Goal: Task Accomplishment & Management: Manage account settings

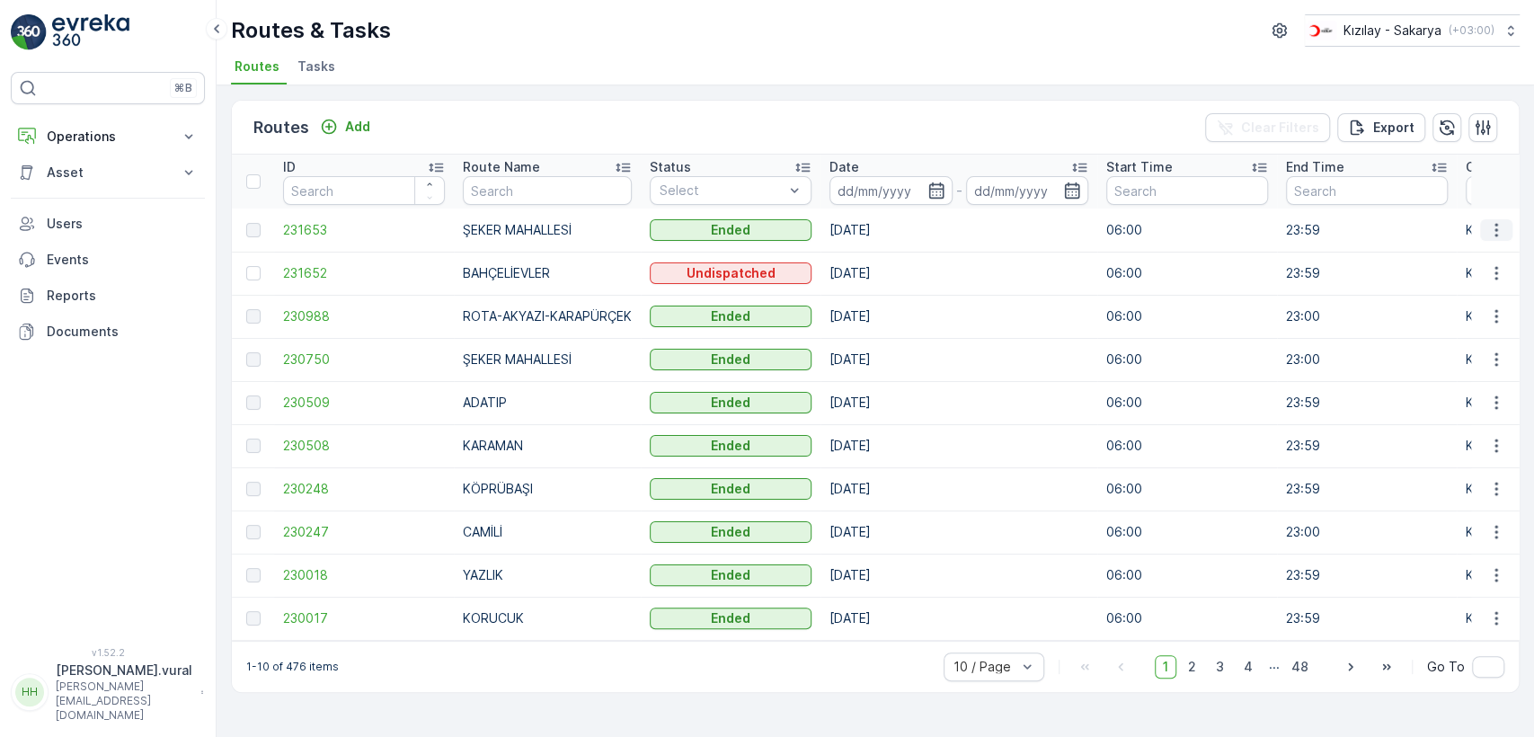
click at [1499, 231] on icon "button" at bounding box center [1496, 230] width 18 height 18
click at [1485, 250] on span "See More Details" at bounding box center [1454, 257] width 104 height 18
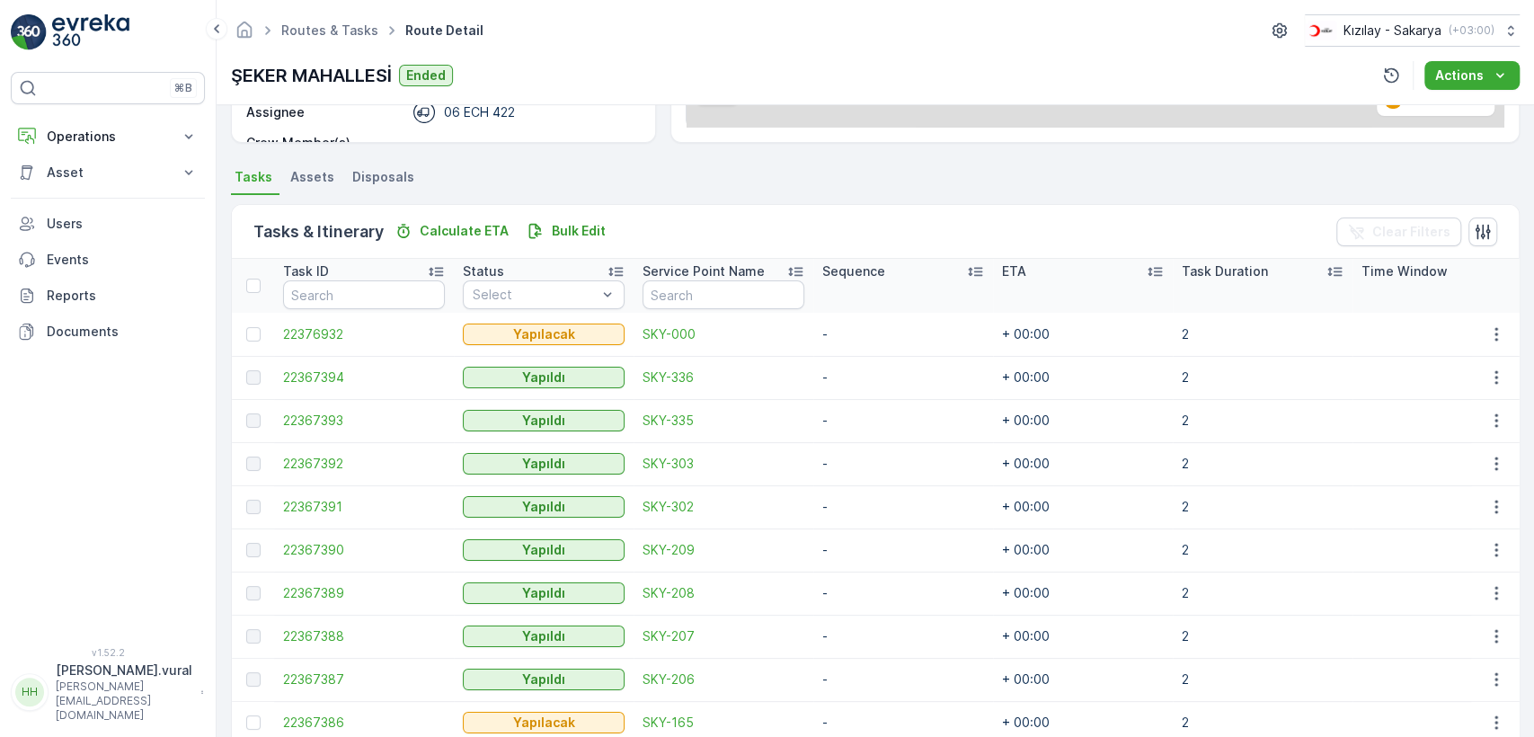
scroll to position [427, 0]
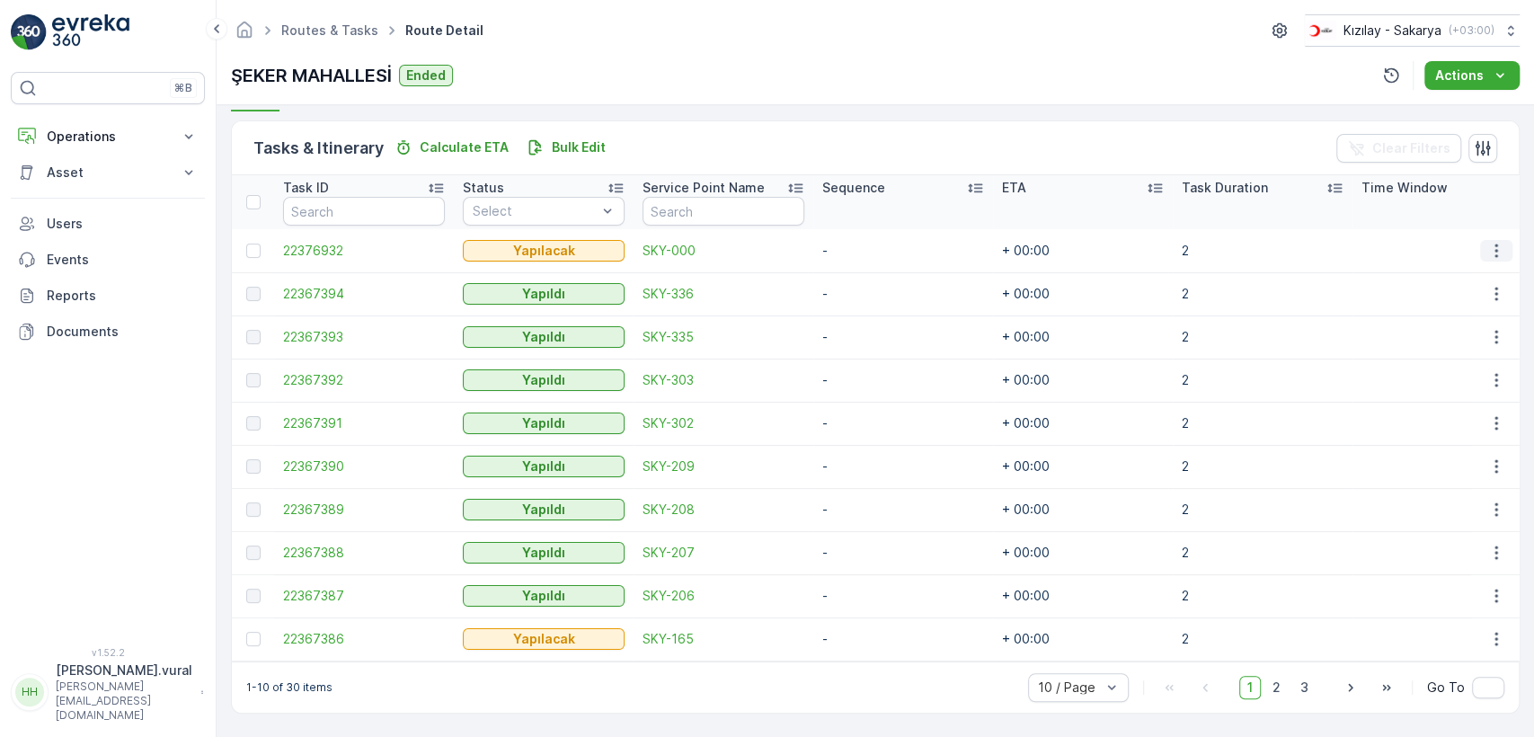
click at [1487, 242] on icon "button" at bounding box center [1496, 251] width 18 height 18
click at [1456, 367] on div "Delete" at bounding box center [1467, 378] width 136 height 25
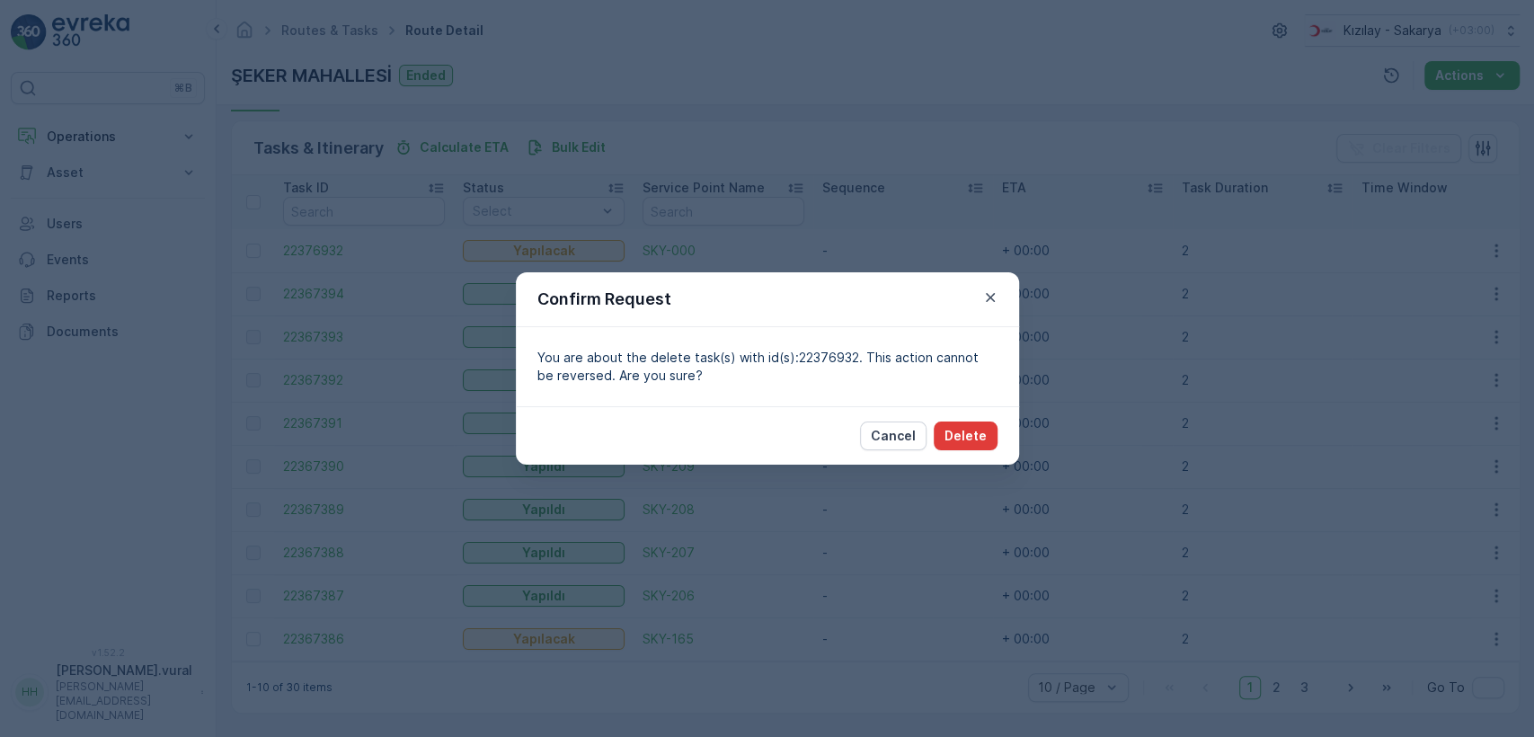
click at [963, 427] on p "Delete" at bounding box center [965, 436] width 42 height 18
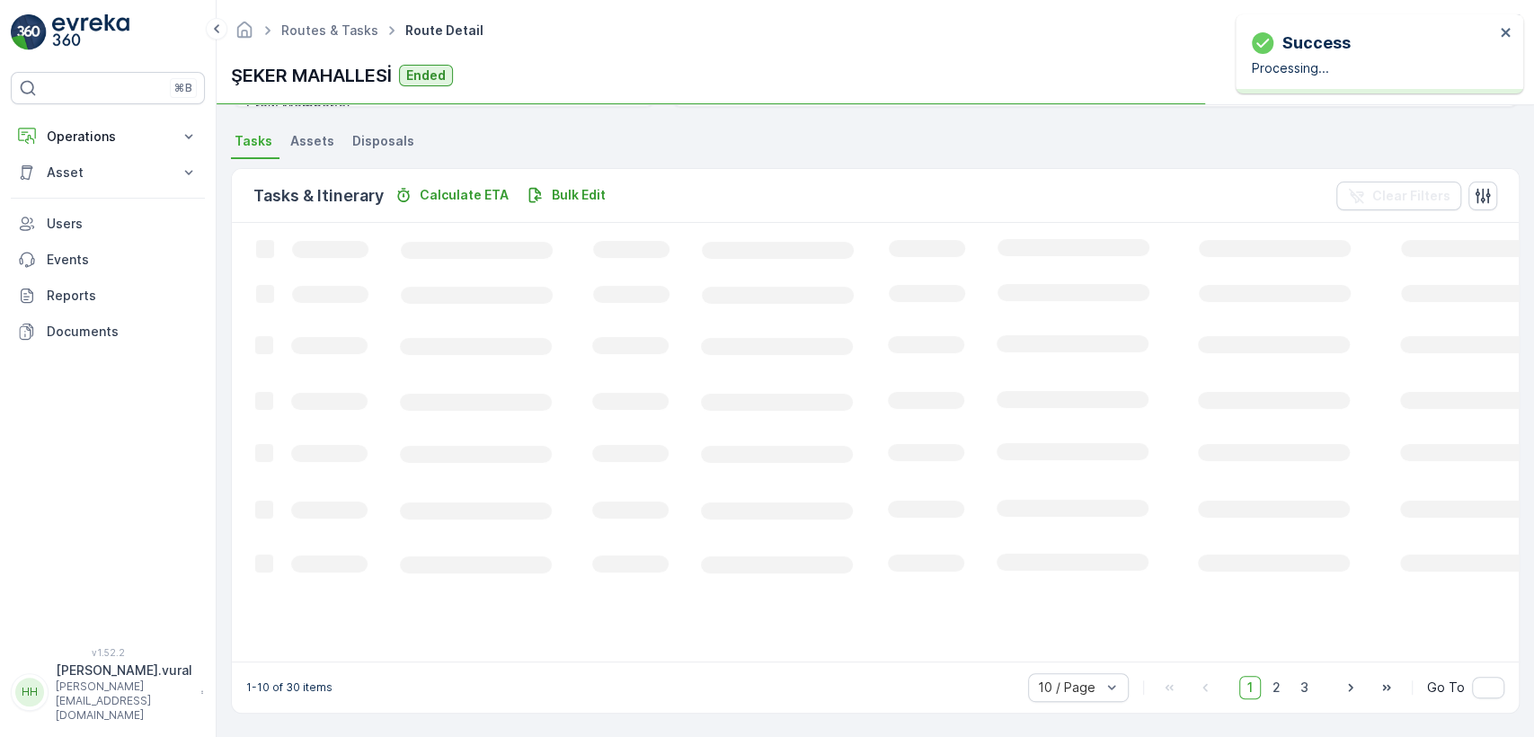
scroll to position [372, 0]
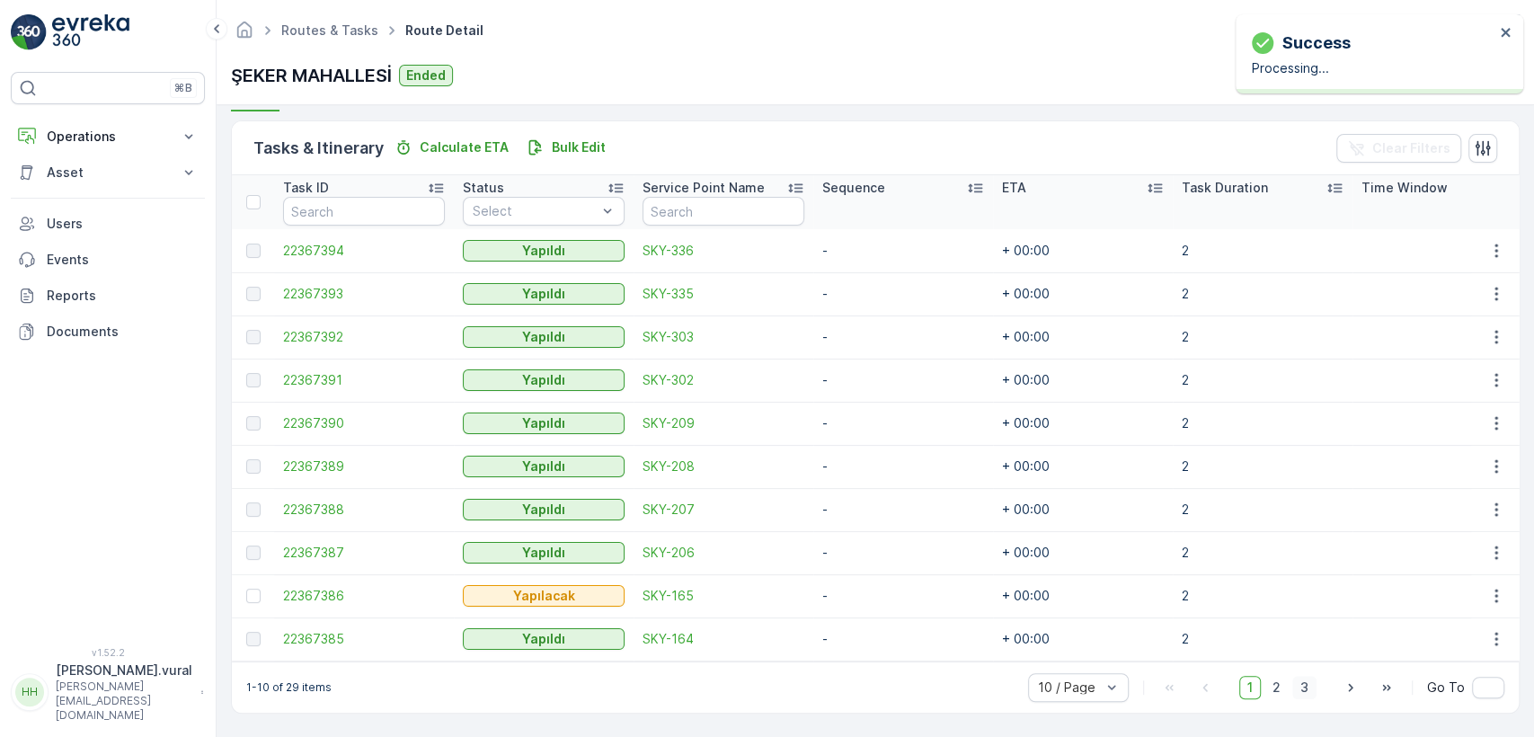
click at [1312, 687] on span "3" at bounding box center [1304, 687] width 24 height 23
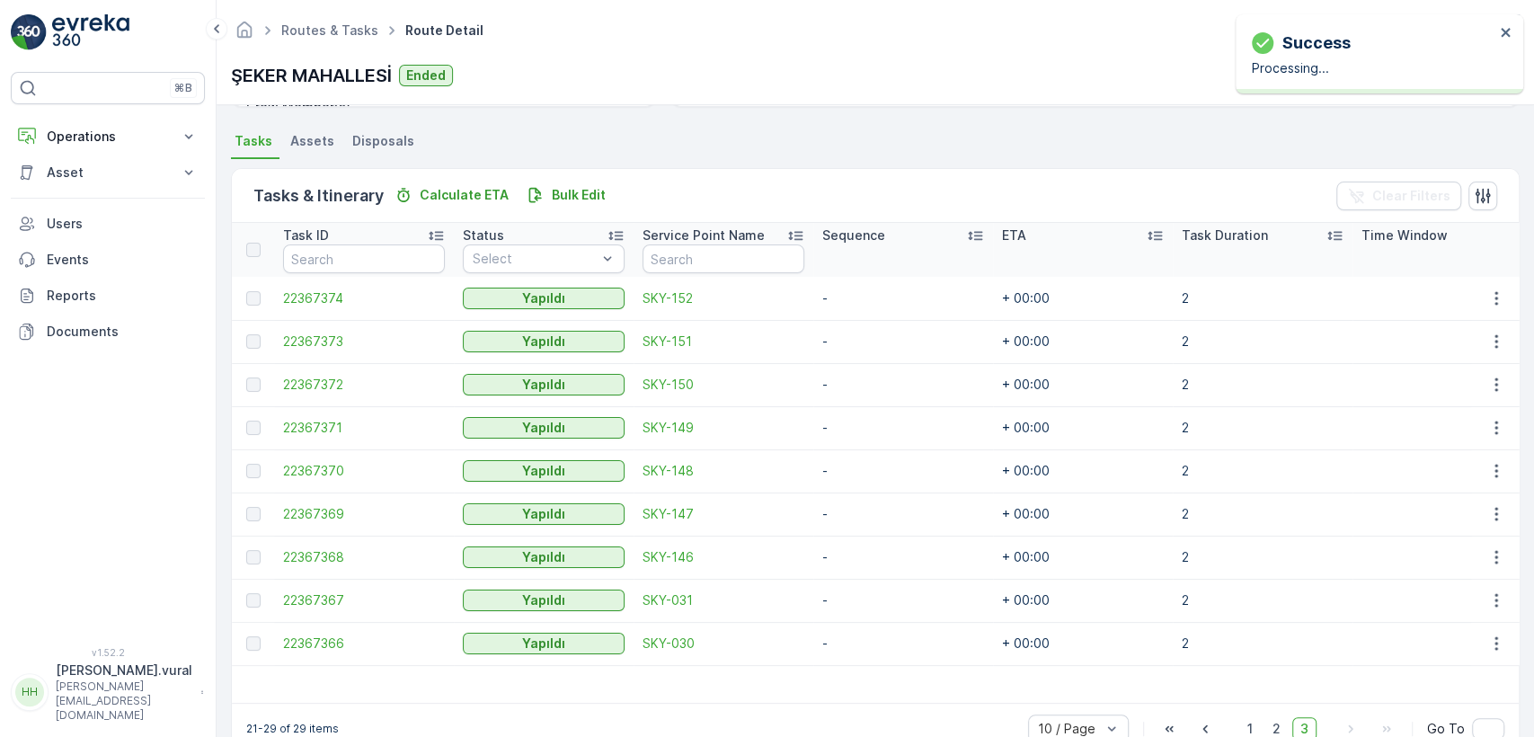
scroll to position [421, 0]
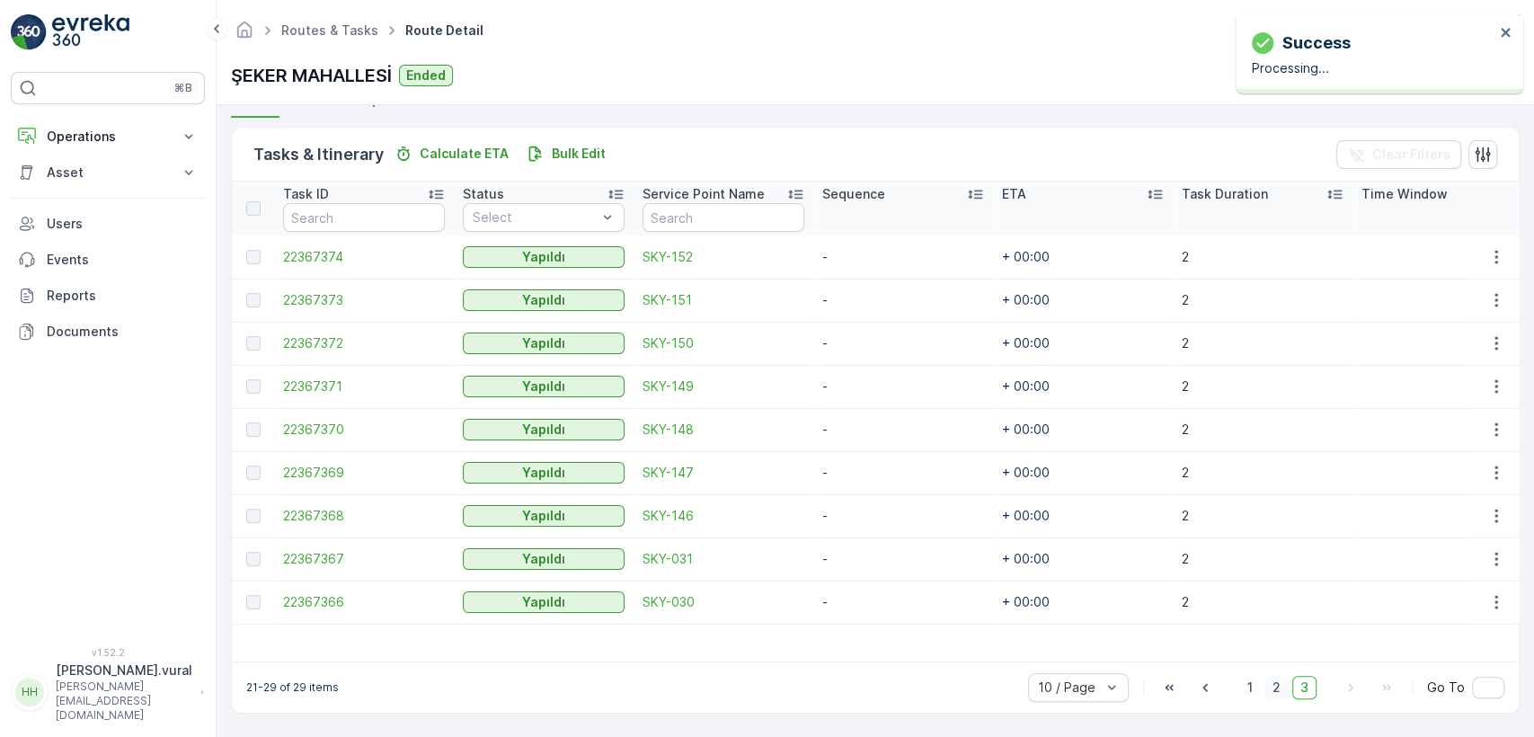
click at [1286, 688] on span "2" at bounding box center [1276, 687] width 24 height 23
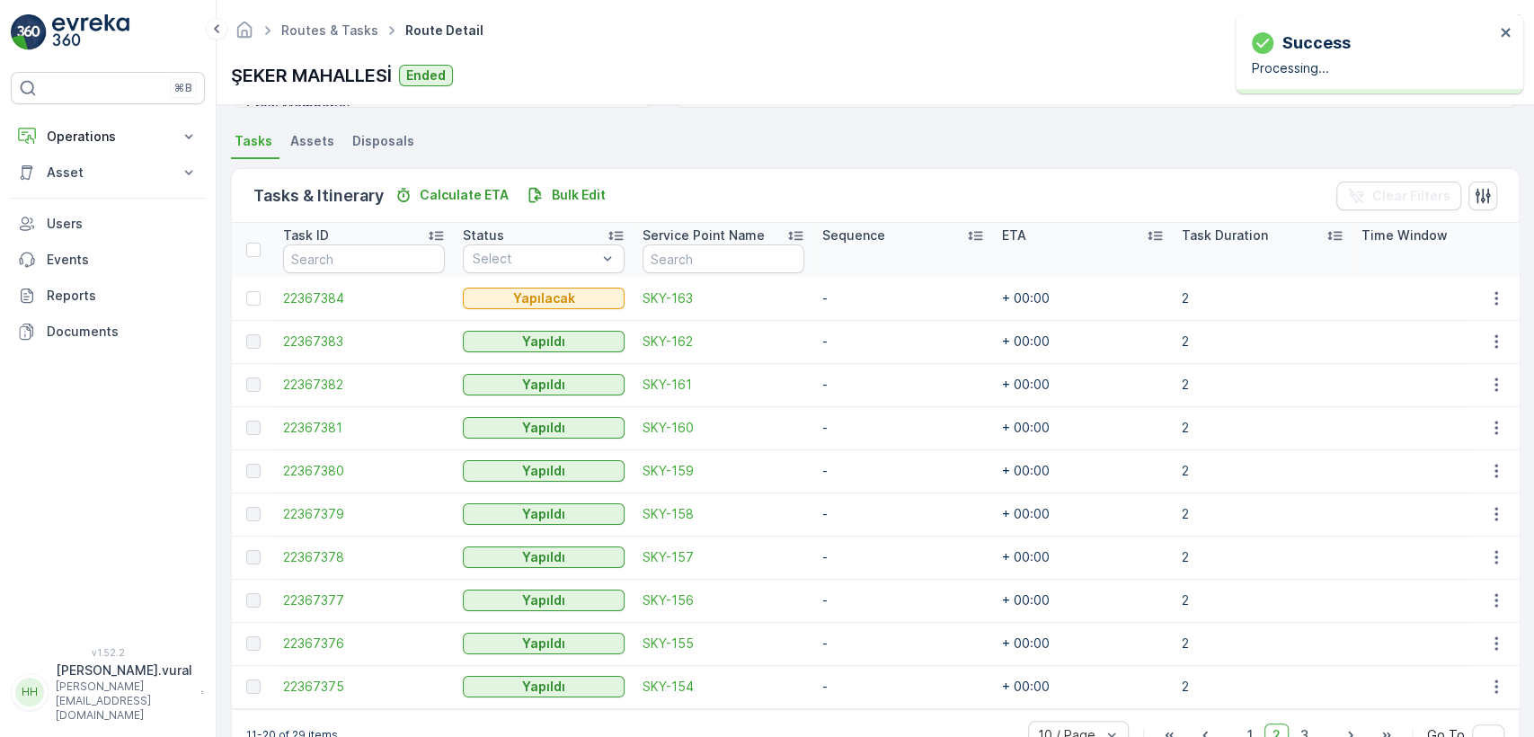
scroll to position [427, 0]
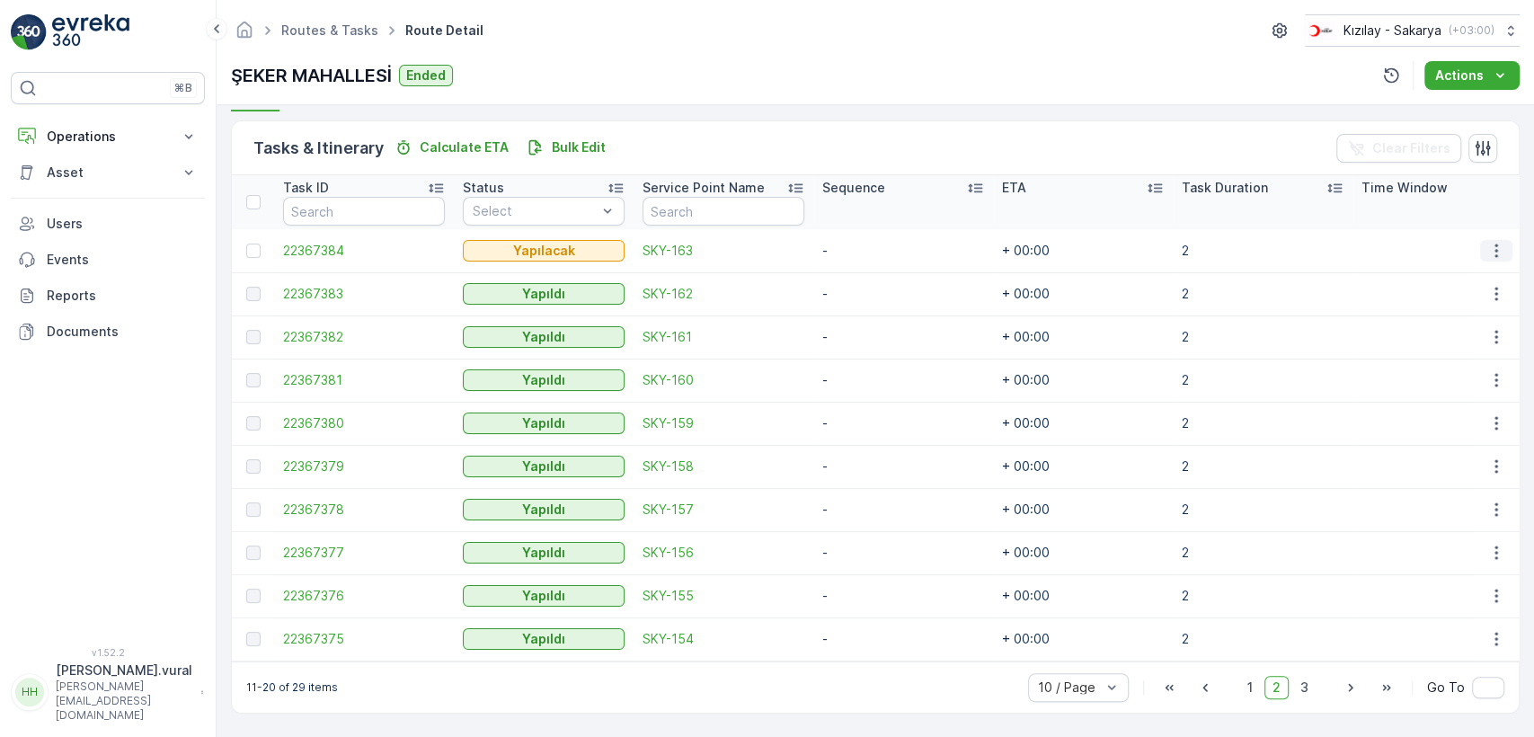
drag, startPoint x: 1470, startPoint y: 239, endPoint x: 1484, endPoint y: 243, distance: 14.8
click at [1472, 239] on td at bounding box center [1495, 250] width 49 height 43
click at [1488, 243] on icon "button" at bounding box center [1496, 251] width 18 height 18
click at [1462, 374] on div "Delete" at bounding box center [1467, 378] width 136 height 25
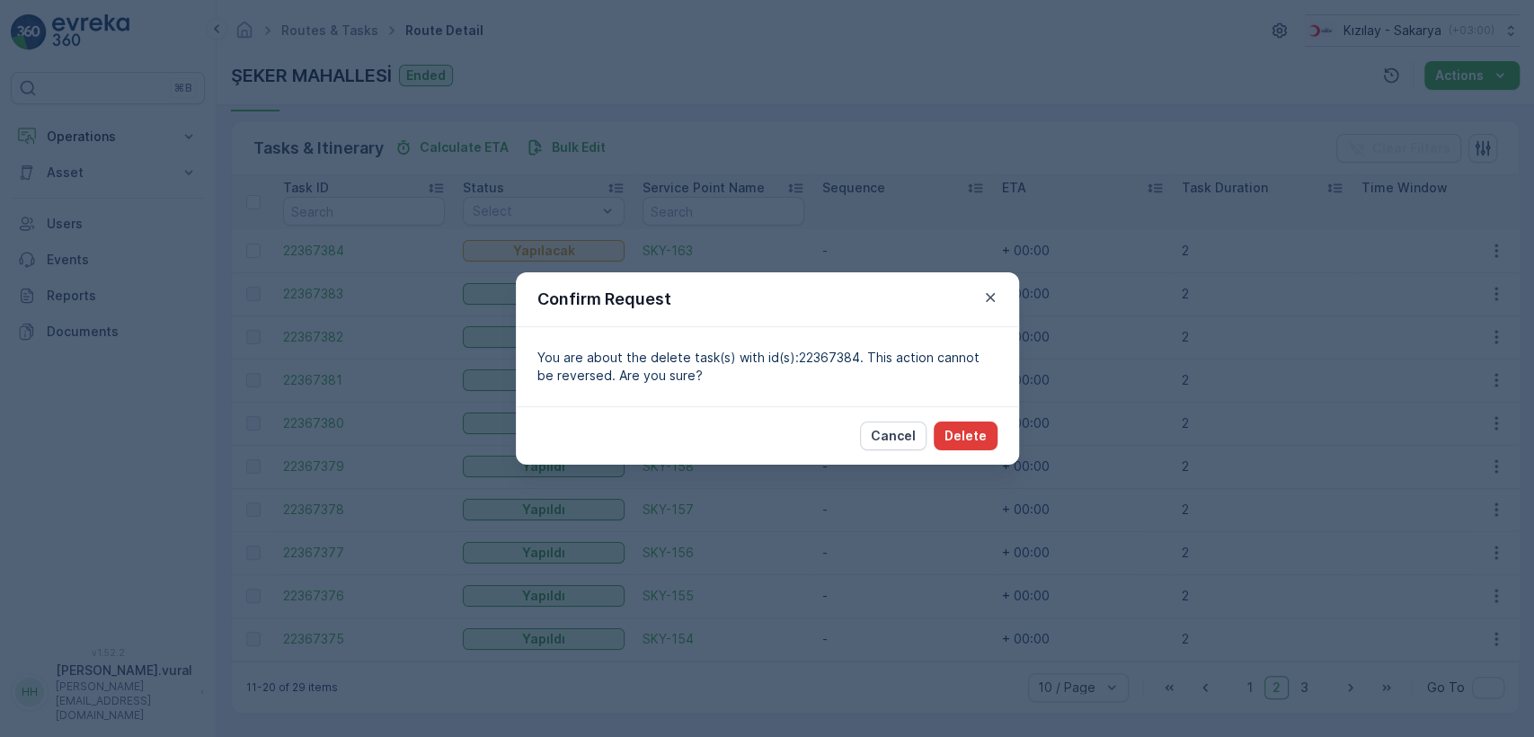
click at [997, 440] on div "Cancel Delete" at bounding box center [767, 435] width 503 height 58
click at [987, 432] on button "Delete" at bounding box center [966, 435] width 64 height 29
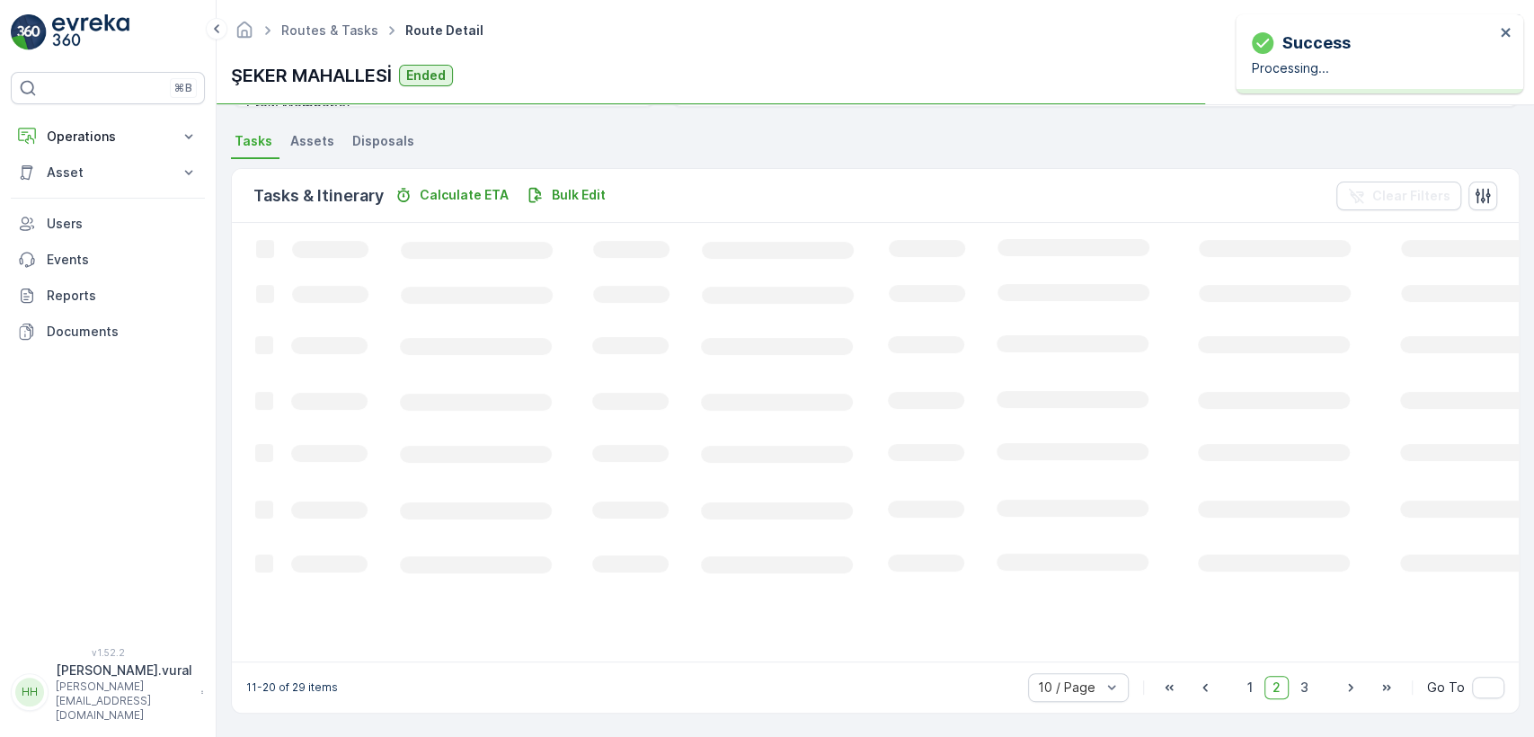
scroll to position [372, 0]
click at [1255, 688] on span "1" at bounding box center [1250, 687] width 22 height 23
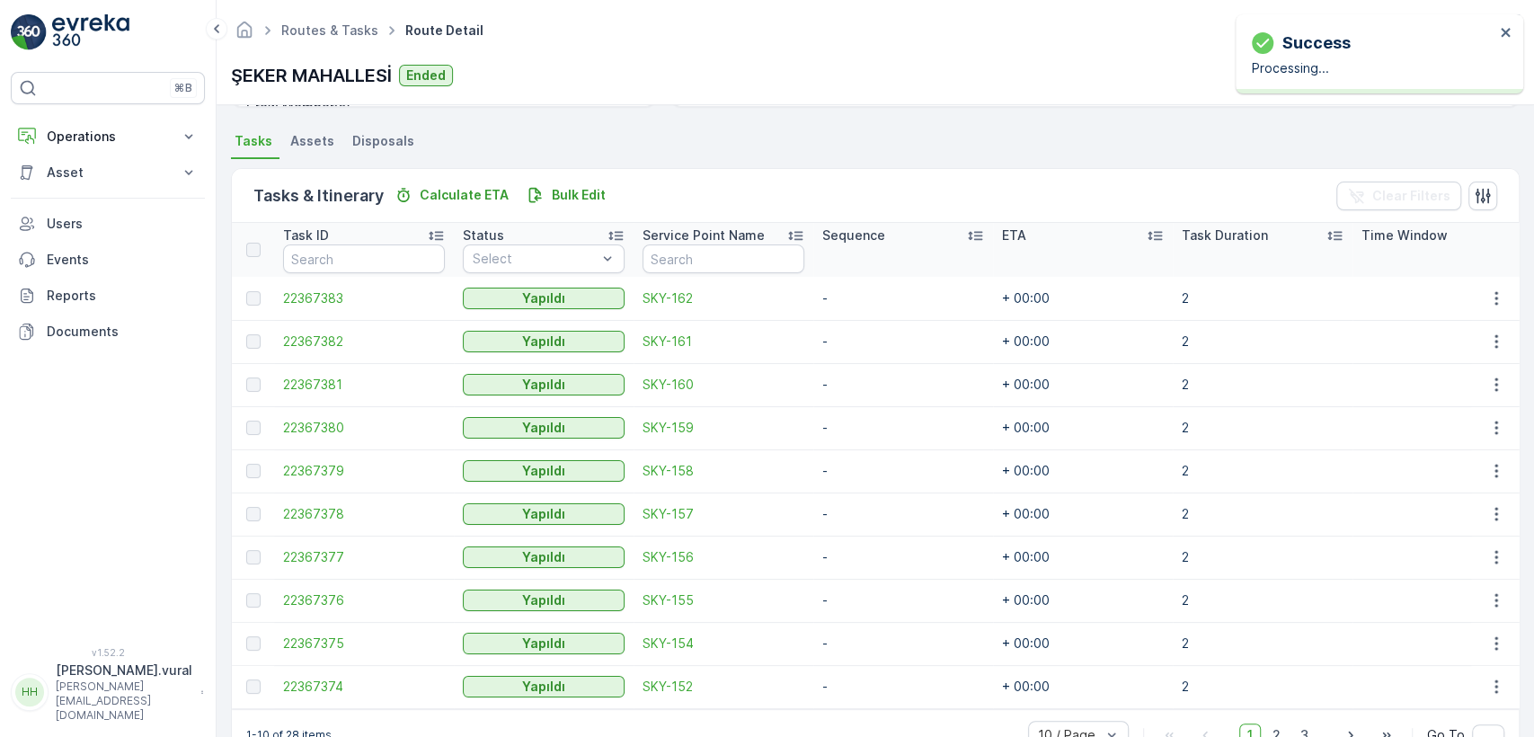
click at [1252, 723] on span "1" at bounding box center [1250, 734] width 22 height 23
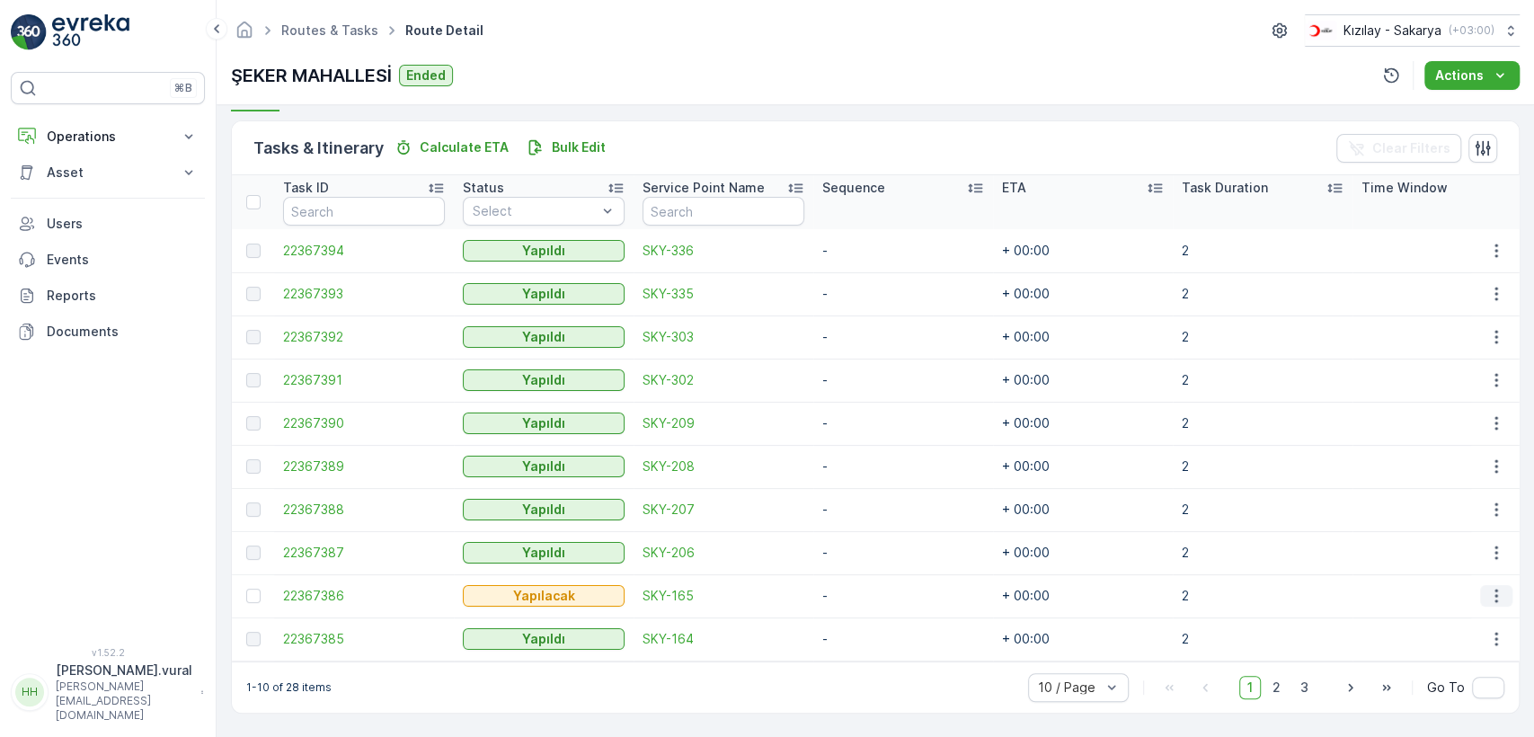
click at [1487, 591] on icon "button" at bounding box center [1496, 596] width 18 height 18
click at [1432, 566] on span "Delete" at bounding box center [1426, 561] width 41 height 18
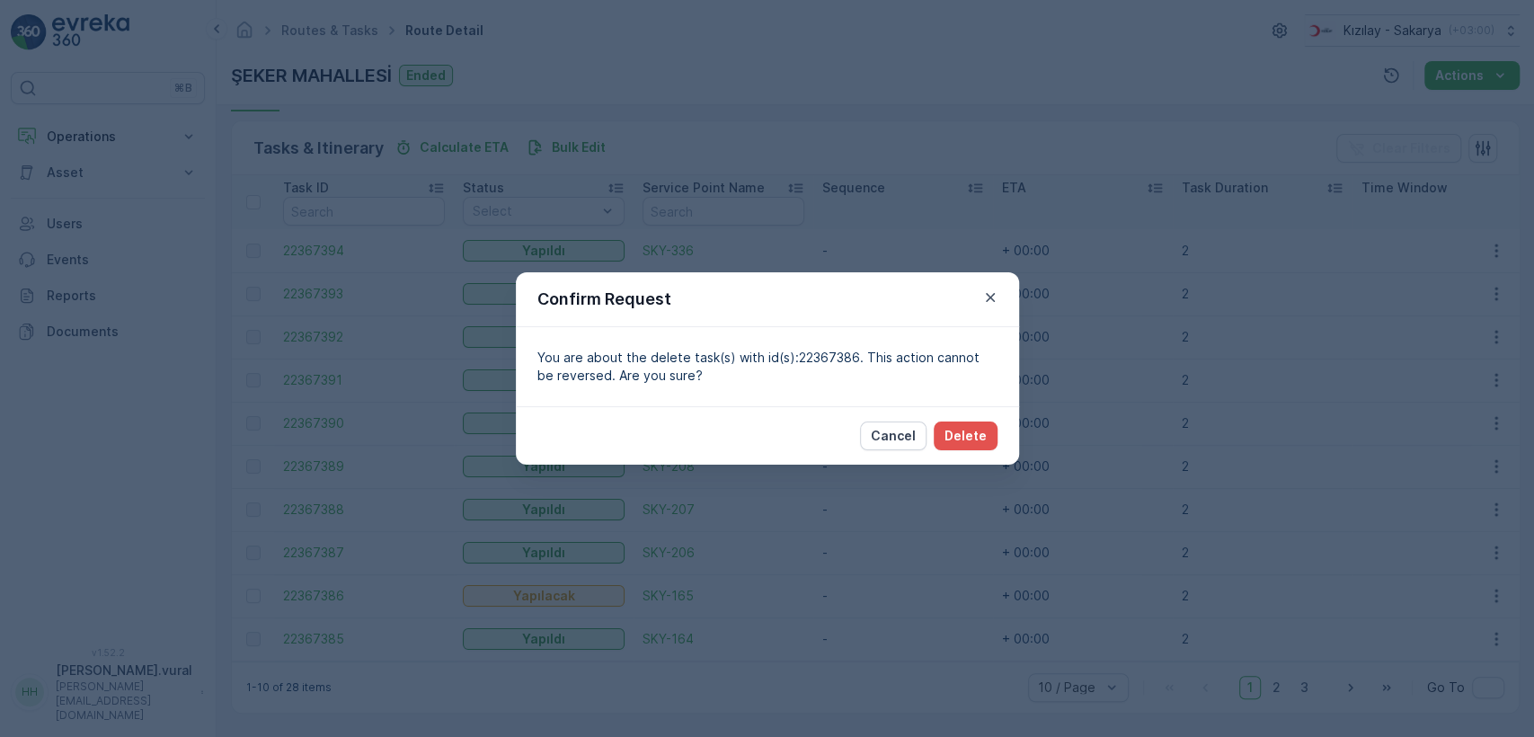
click at [954, 449] on div "Cancel Delete" at bounding box center [767, 435] width 503 height 58
click at [954, 447] on button "Delete" at bounding box center [966, 435] width 64 height 29
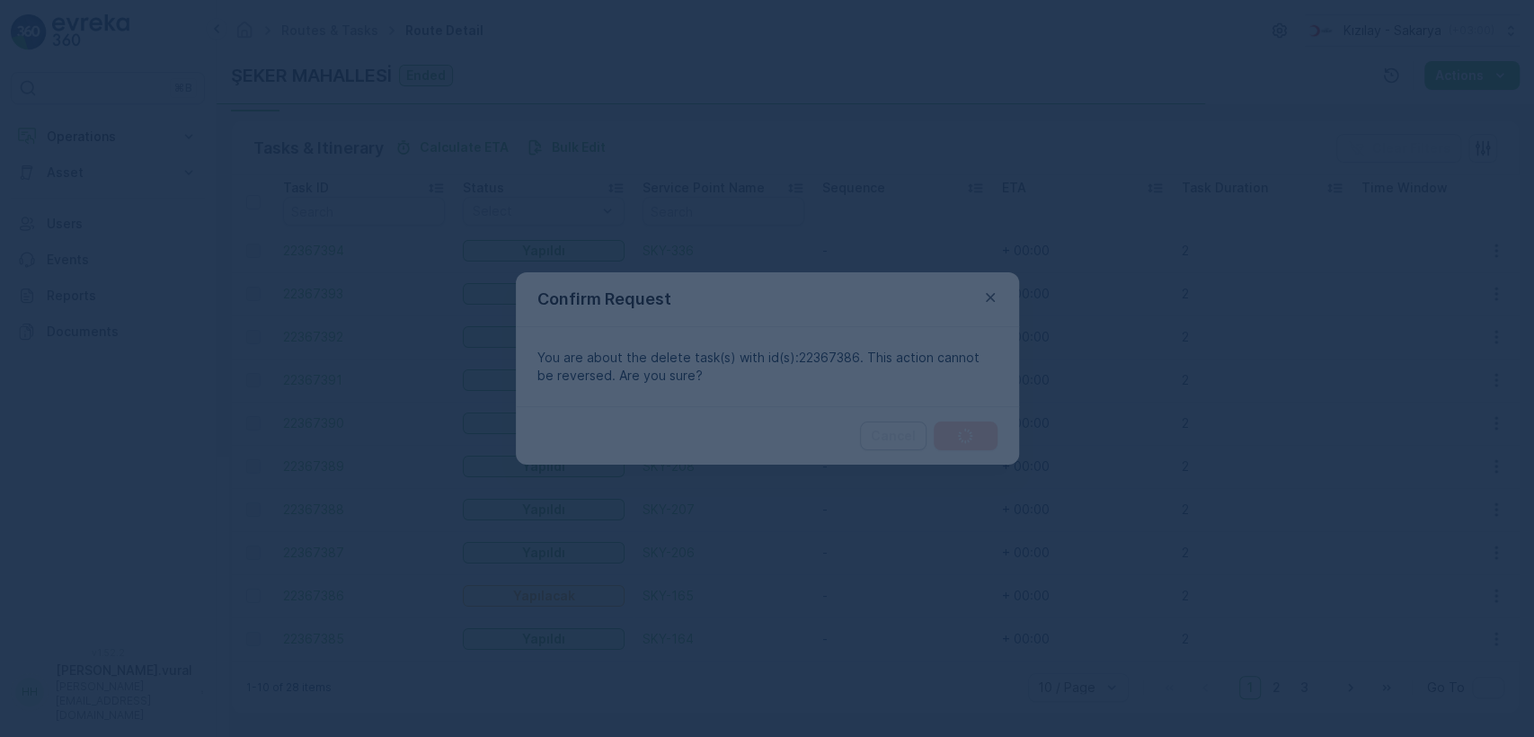
click at [966, 426] on div at bounding box center [767, 368] width 1534 height 737
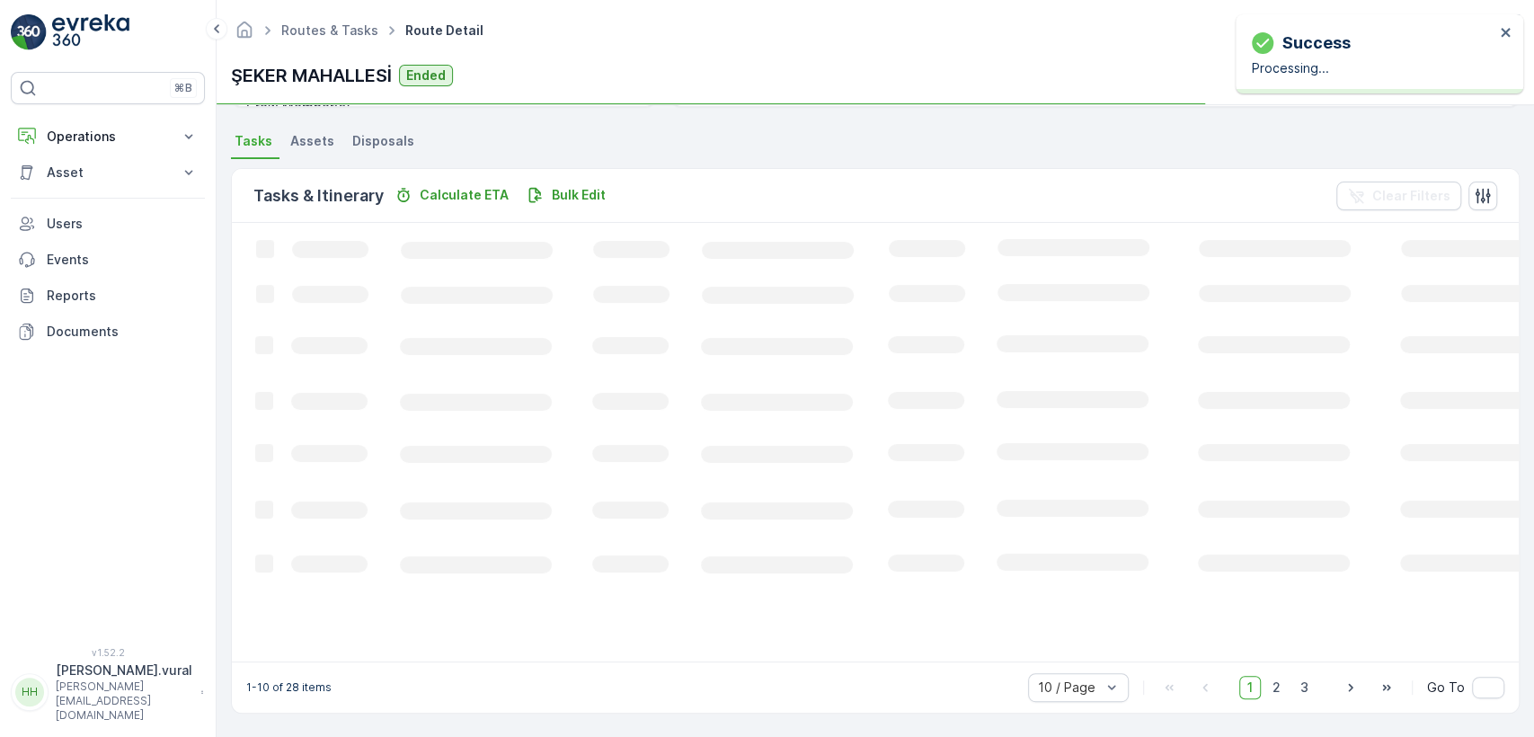
scroll to position [372, 0]
